Goal: Task Accomplishment & Management: Use online tool/utility

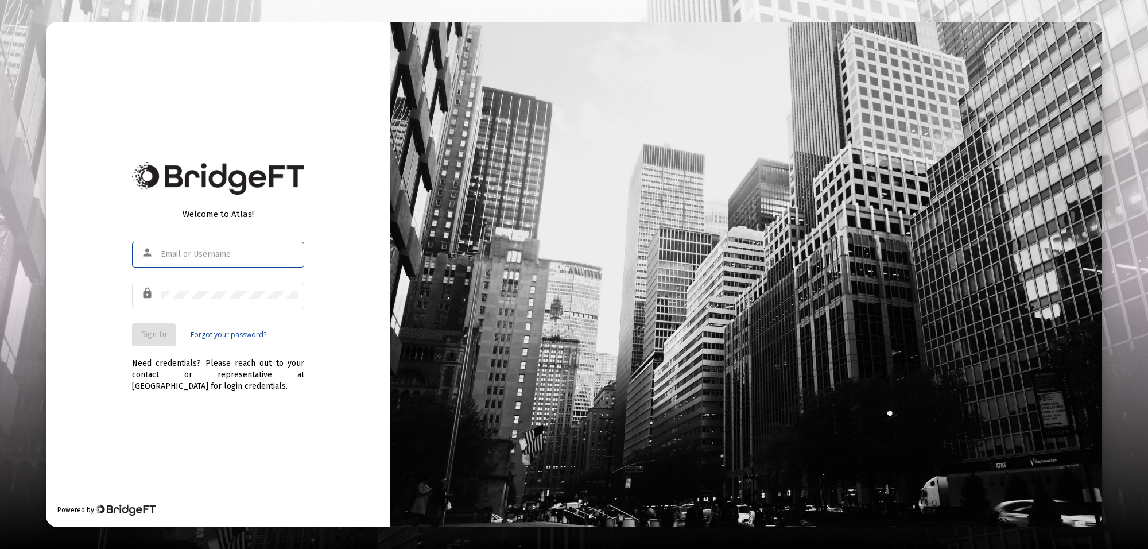
click at [250, 248] on div at bounding box center [230, 254] width 138 height 28
type input "[PERSON_NAME][EMAIL_ADDRESS][PERSON_NAME][DOMAIN_NAME]"
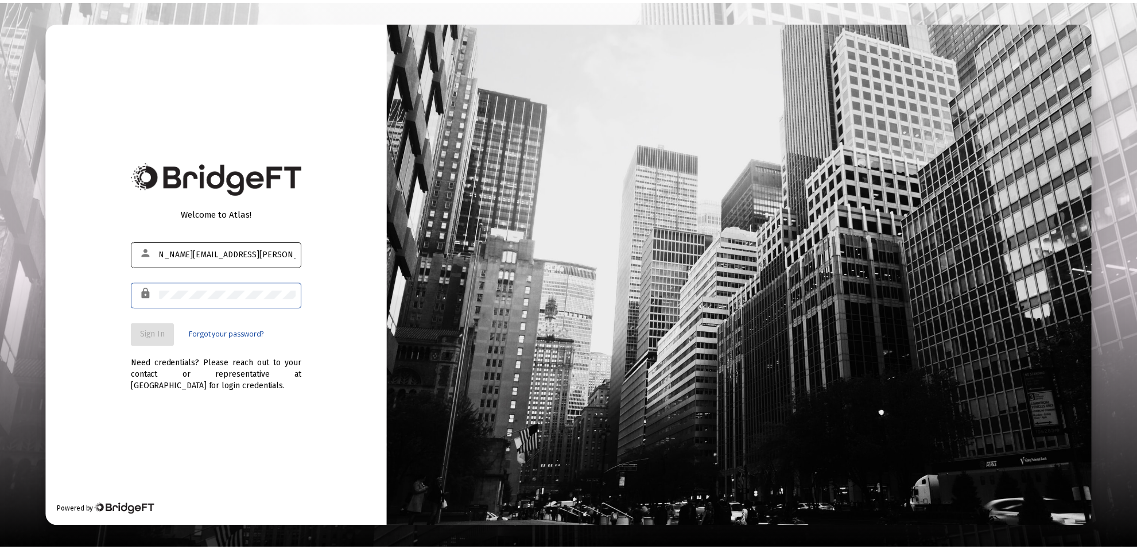
scroll to position [0, 0]
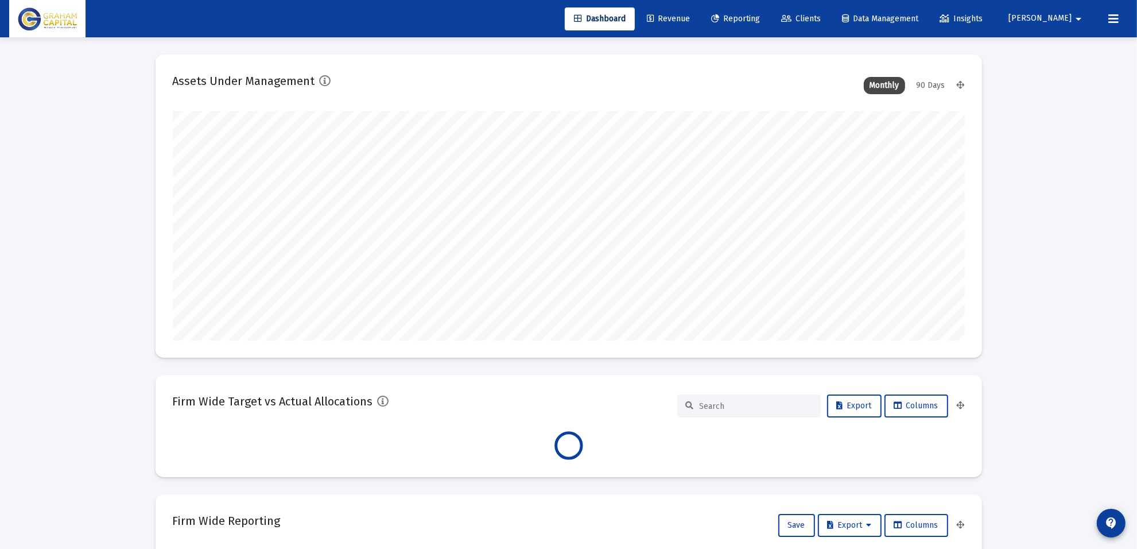
scroll to position [230, 427]
type input "[DATE]"
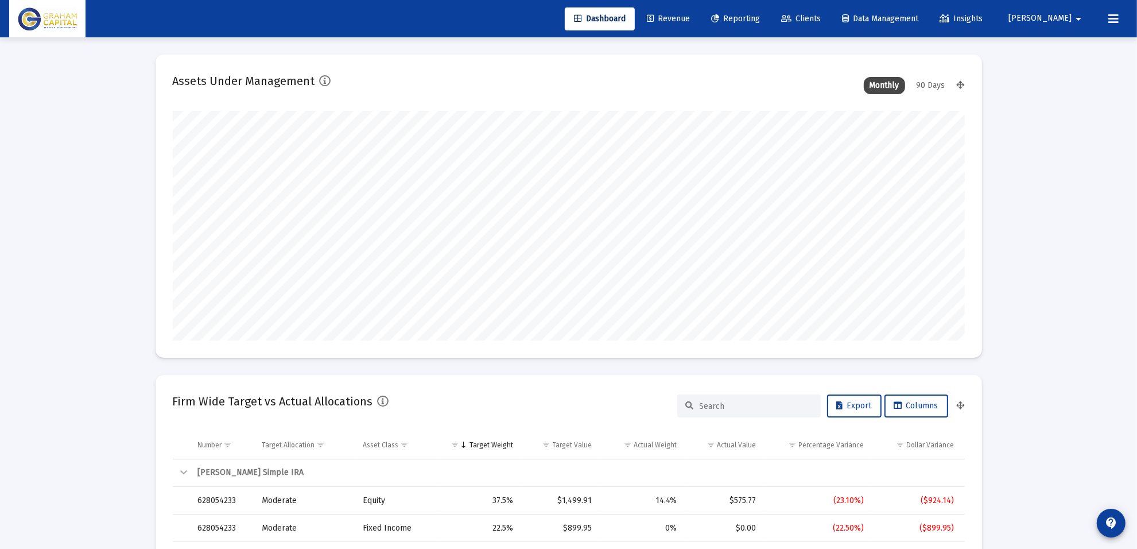
scroll to position [230, 370]
click at [760, 21] on span "Reporting" at bounding box center [735, 19] width 49 height 10
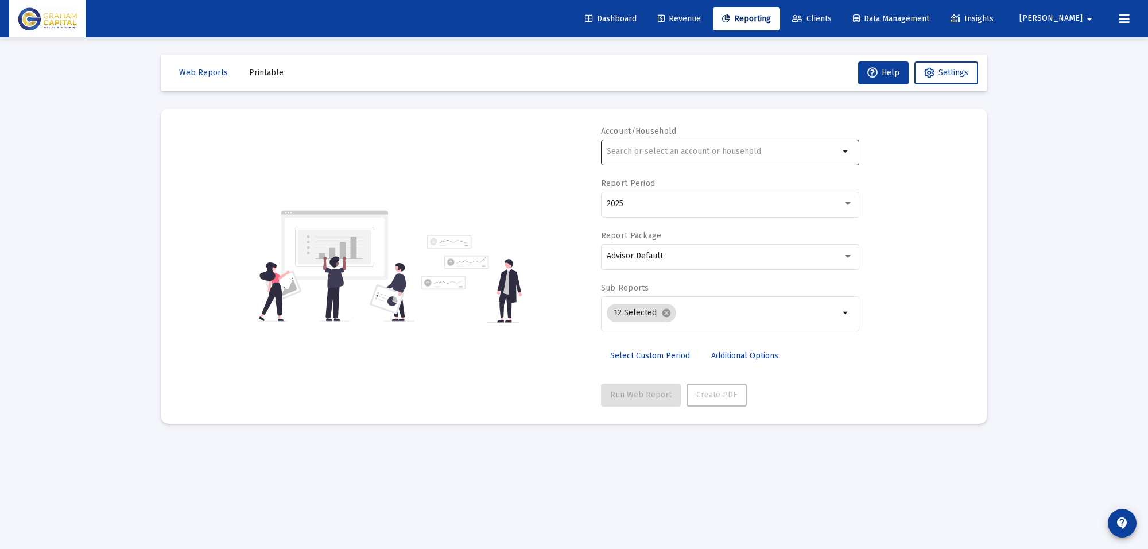
click at [676, 148] on input "text" at bounding box center [723, 151] width 233 height 9
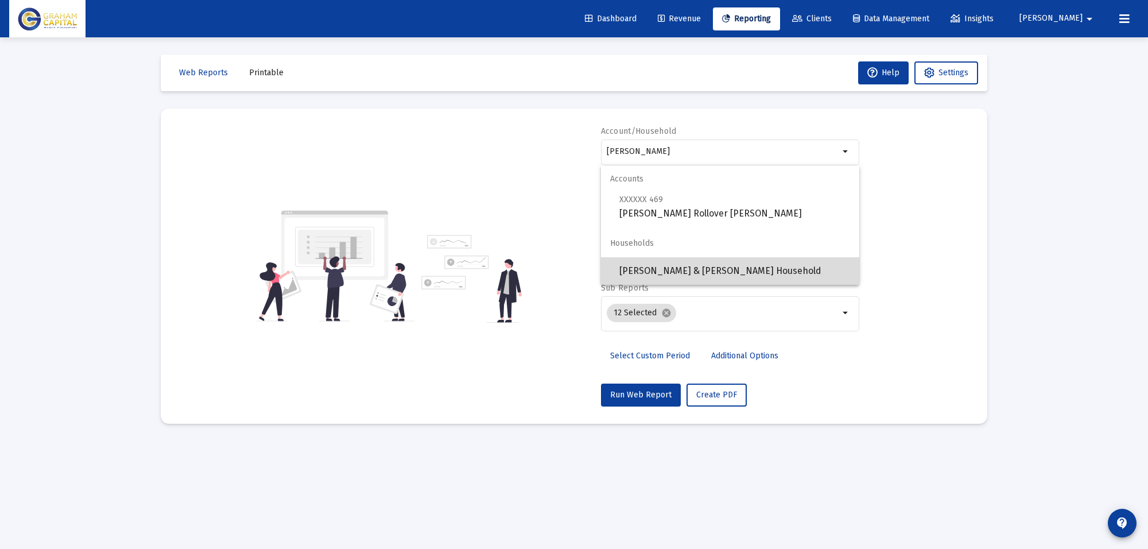
click at [688, 268] on span "[PERSON_NAME] & [PERSON_NAME] Household" at bounding box center [735, 271] width 231 height 28
type input "[PERSON_NAME] & [PERSON_NAME] Household"
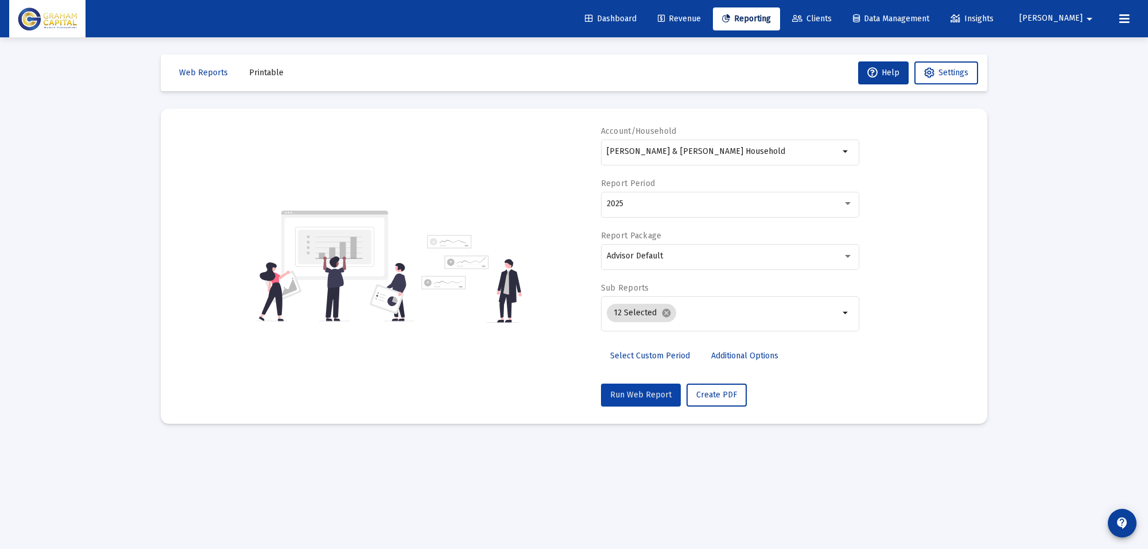
click at [644, 394] on span "Run Web Report" at bounding box center [640, 395] width 61 height 10
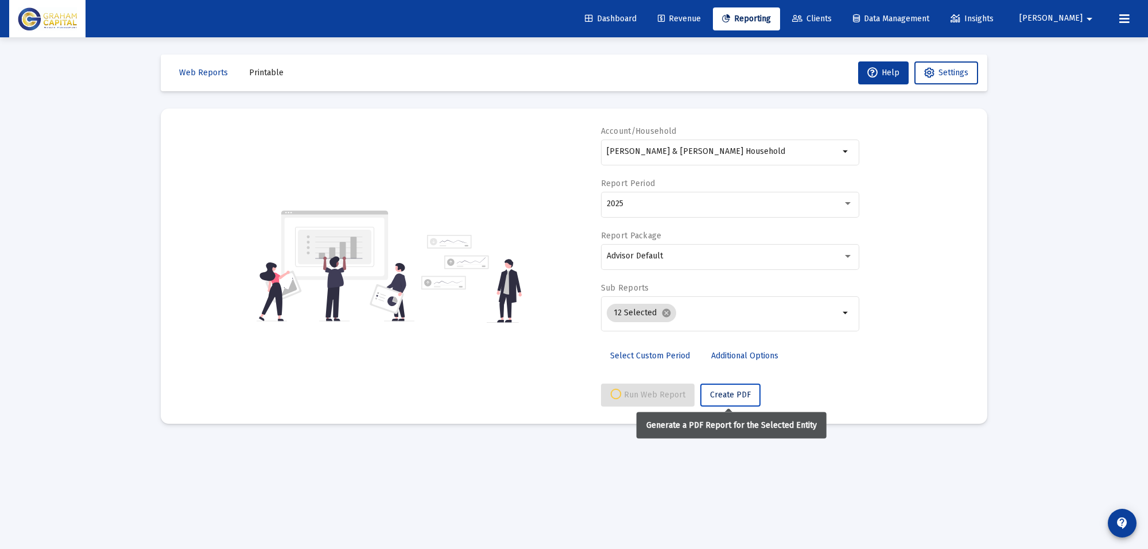
click at [725, 399] on span "Create PDF" at bounding box center [730, 395] width 41 height 10
select select "View all"
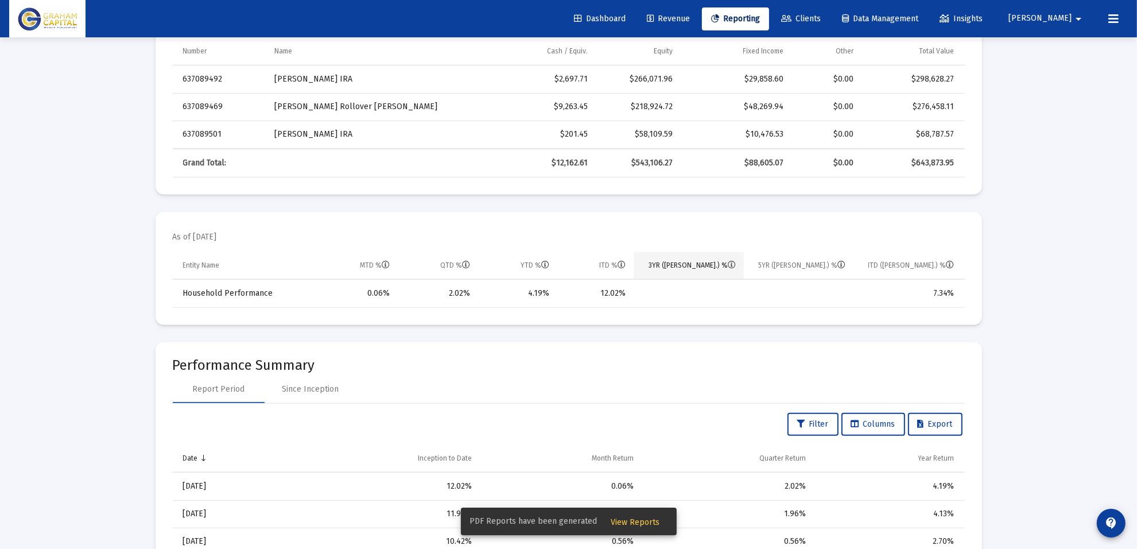
scroll to position [431, 0]
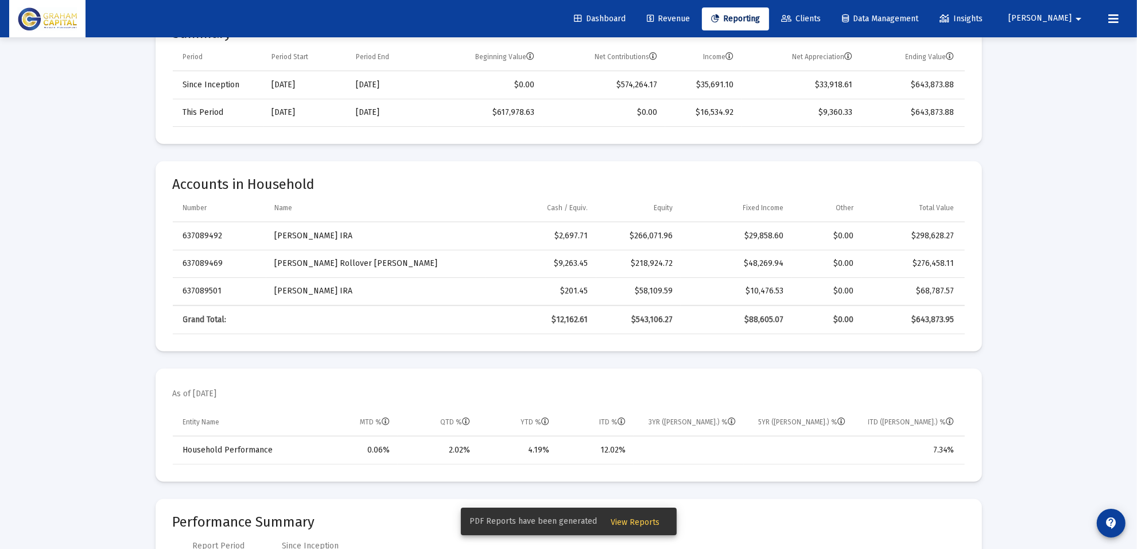
click at [644, 524] on span "View Reports" at bounding box center [635, 522] width 49 height 10
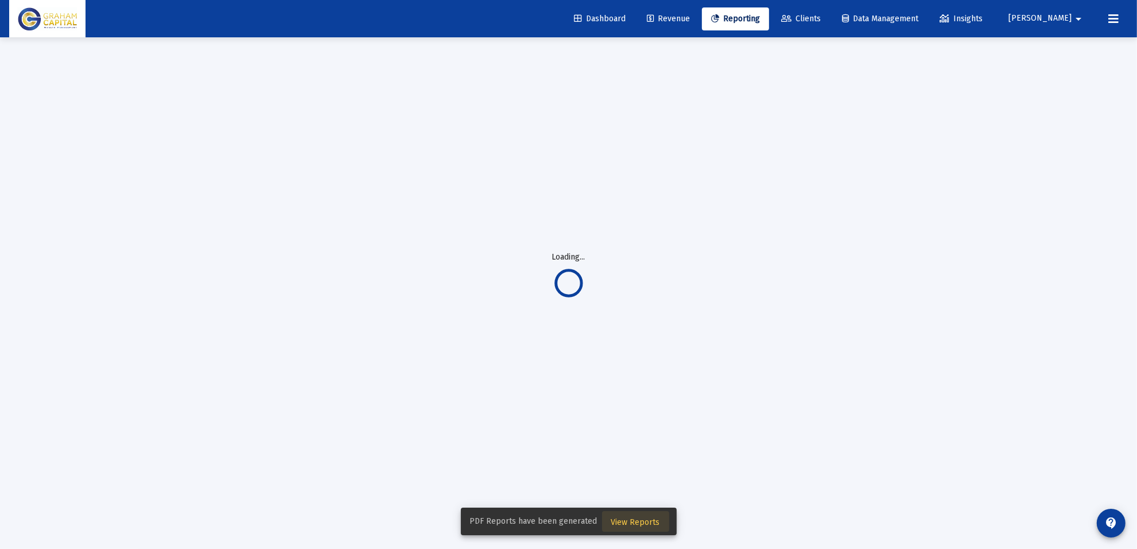
scroll to position [37, 0]
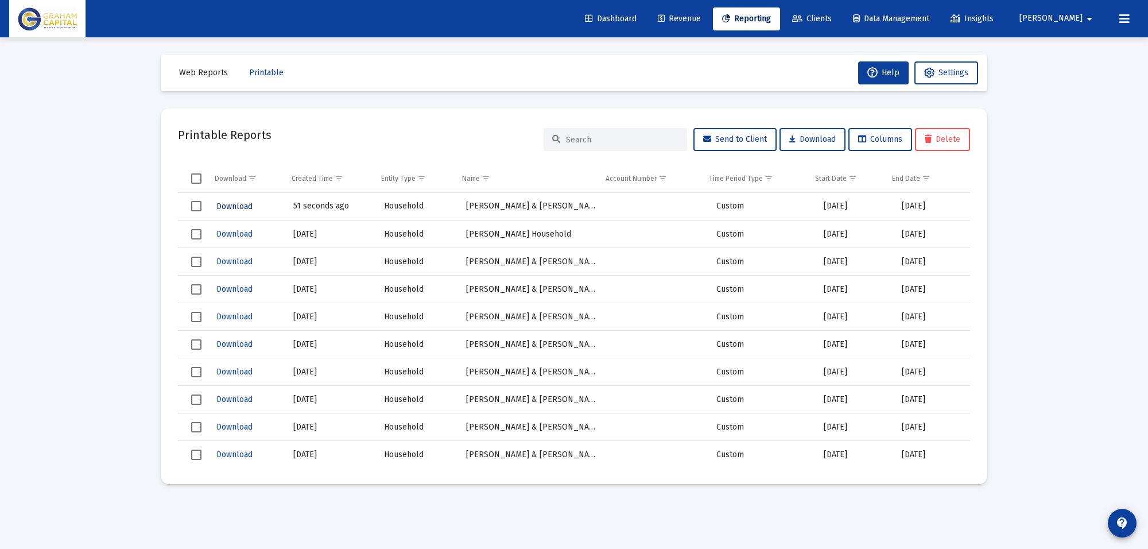
click at [228, 208] on span "Download" at bounding box center [234, 207] width 36 height 10
click at [267, 78] on button "Printable" at bounding box center [266, 72] width 53 height 23
click at [262, 71] on span "Printable" at bounding box center [266, 73] width 34 height 10
click at [219, 72] on span "Web Reports" at bounding box center [203, 73] width 49 height 10
select select "View all"
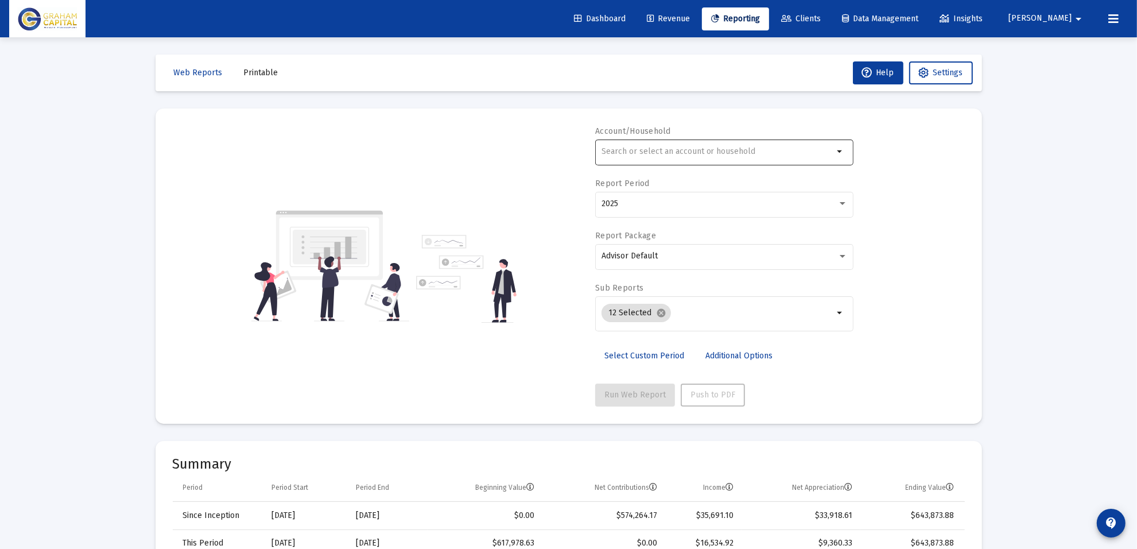
click at [644, 151] on input "text" at bounding box center [718, 151] width 233 height 9
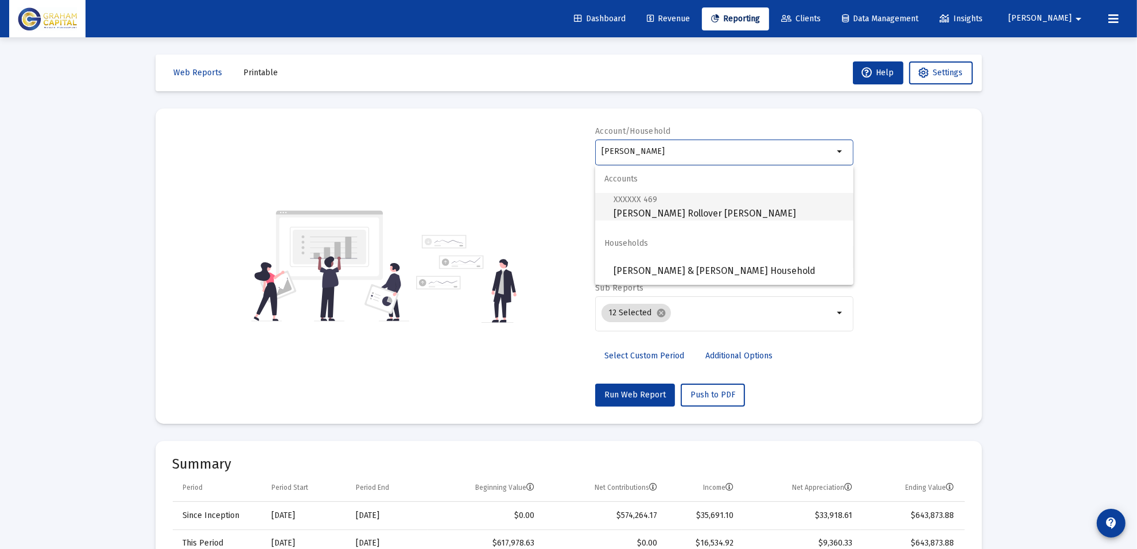
click at [764, 213] on span "XXXXXX 469 [PERSON_NAME] Rollover [PERSON_NAME]" at bounding box center [729, 206] width 231 height 28
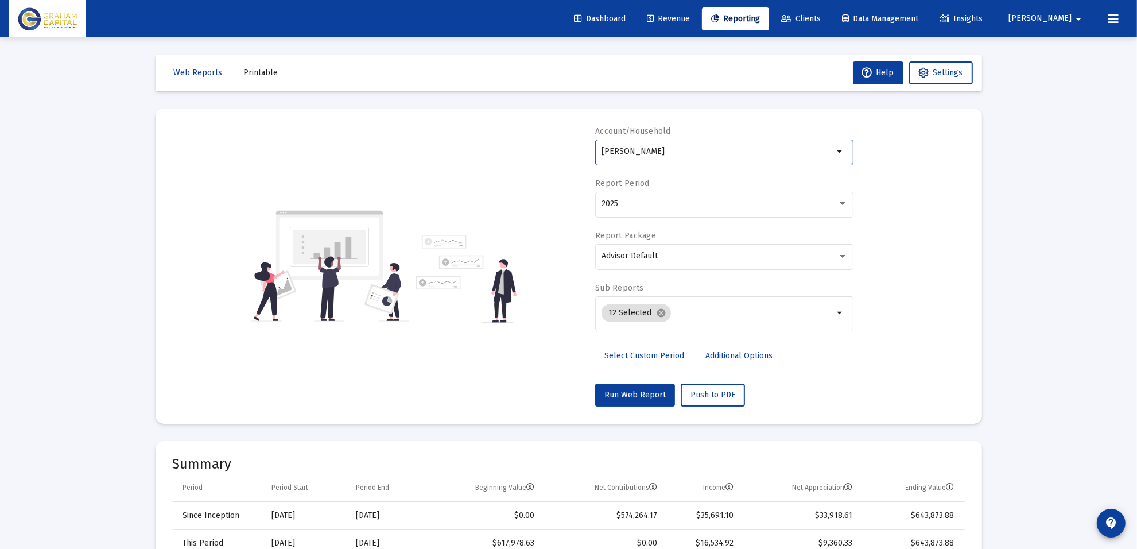
type input "[PERSON_NAME] Rollover [PERSON_NAME]"
click at [625, 397] on span "Run Web Report" at bounding box center [635, 395] width 61 height 10
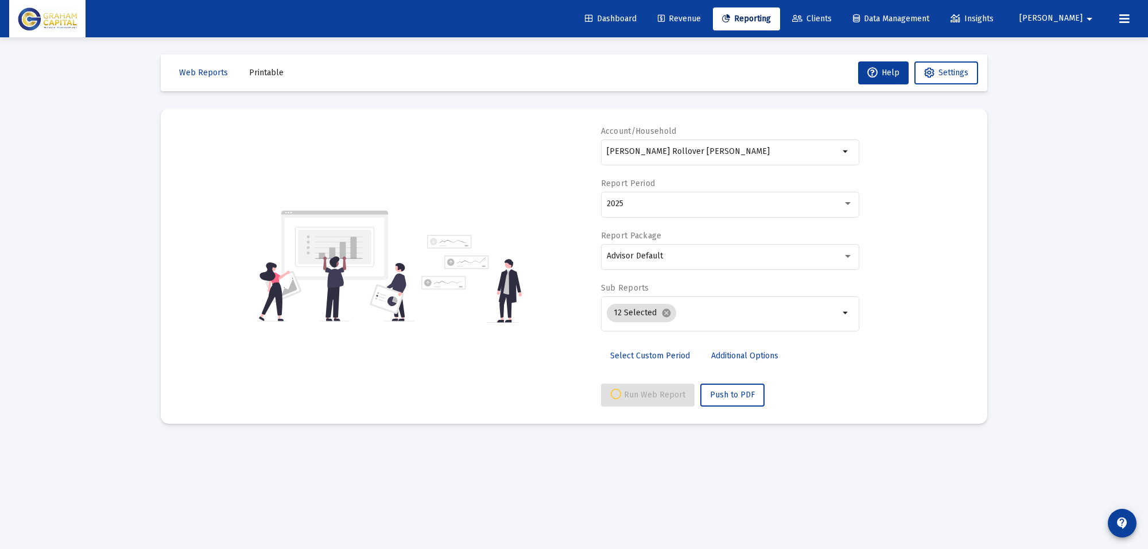
select select "View all"
